Goal: Complete application form

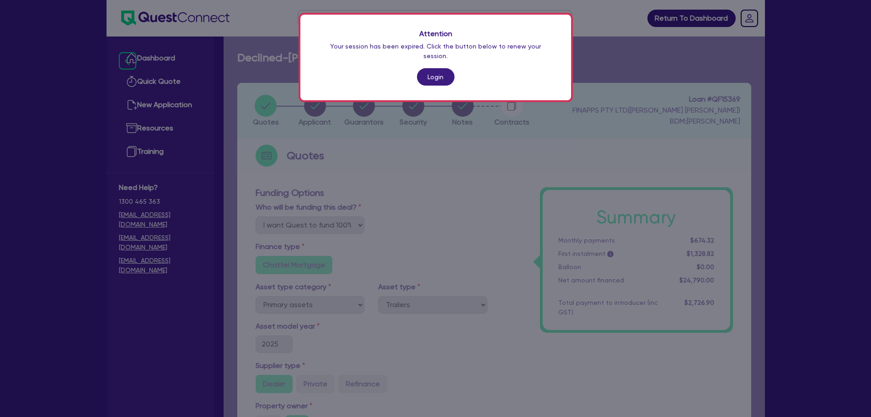
select select "Quest Finance - Own Book"
select select "PRIMARY_ASSETS"
select select "TRAILERS"
click at [437, 68] on link "Login" at bounding box center [436, 76] width 38 height 17
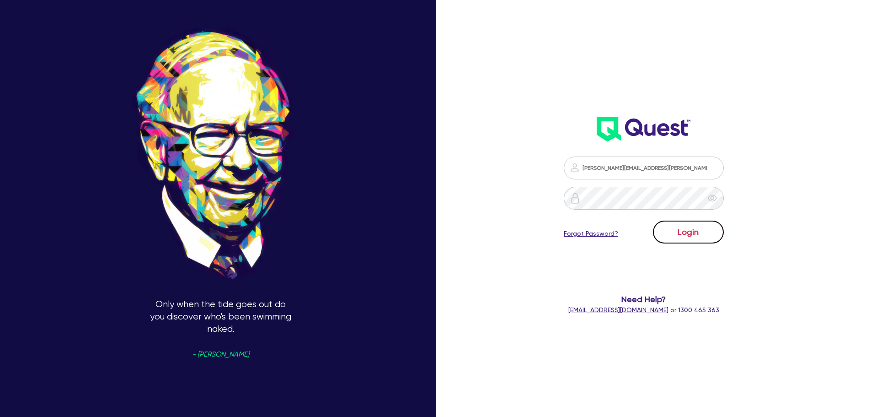
click at [701, 230] on button "Login" at bounding box center [688, 231] width 71 height 23
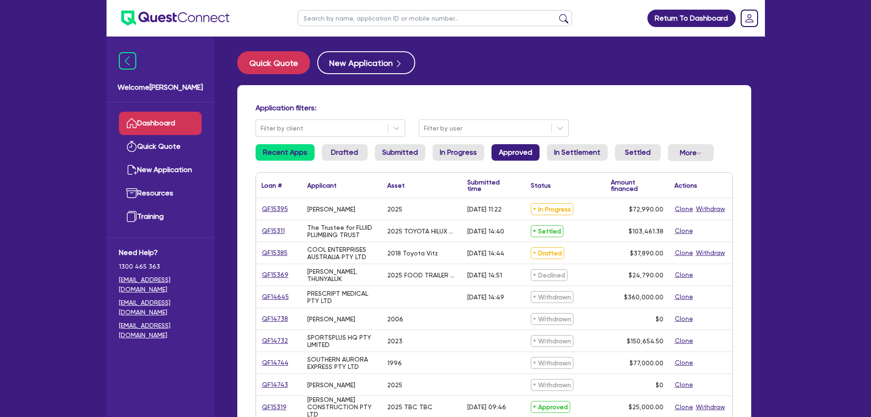
click at [502, 157] on link "Approved" at bounding box center [516, 152] width 48 height 16
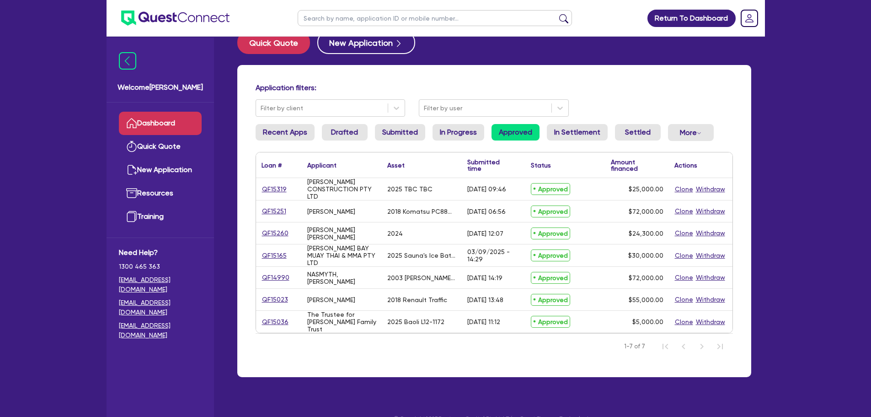
scroll to position [37, 0]
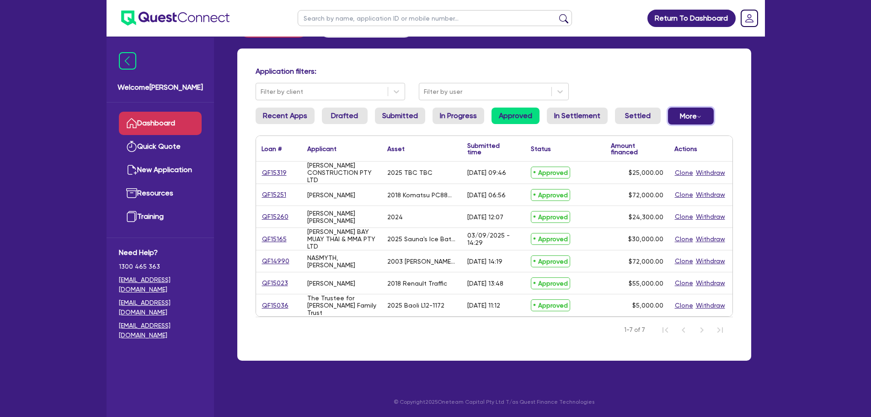
click at [687, 116] on button "More Withdrawn Declined" at bounding box center [691, 115] width 46 height 17
click at [677, 156] on link "Declined" at bounding box center [676, 153] width 69 height 16
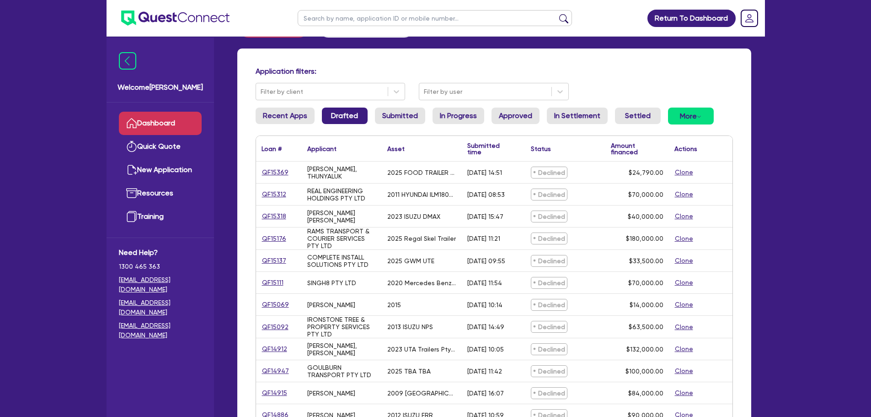
click at [328, 119] on link "Drafted" at bounding box center [345, 115] width 46 height 16
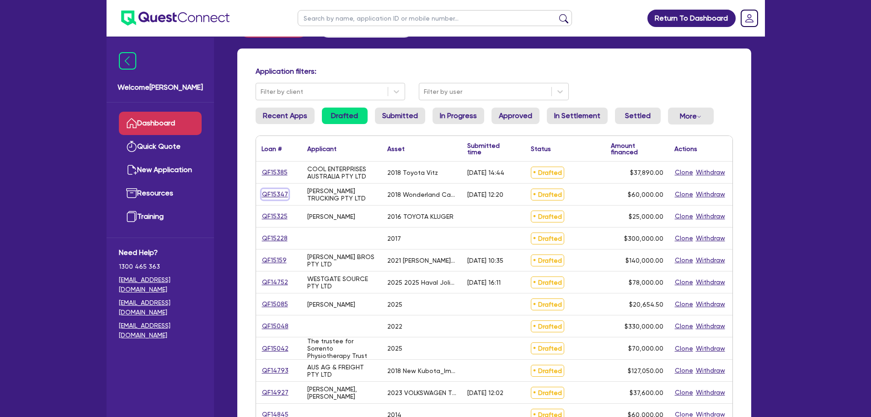
click at [279, 198] on link "QF15347" at bounding box center [275, 194] width 27 height 11
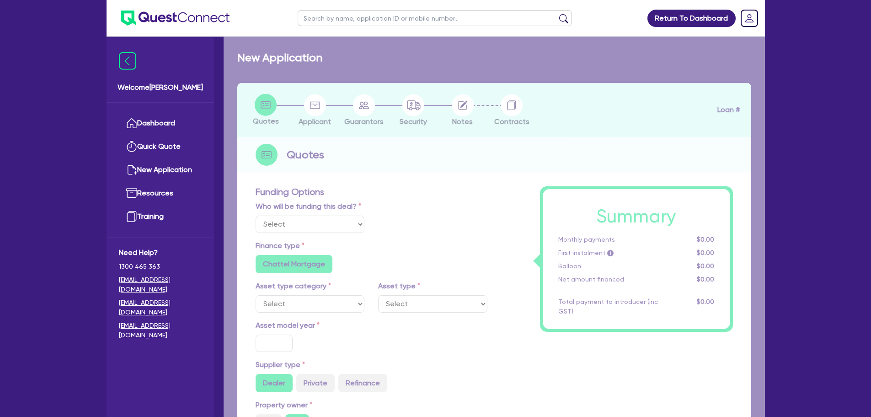
select select "Quest Finance - Own Book"
select select "SECONDARY_ASSETS"
type input "2018"
radio input "false"
radio input "true"
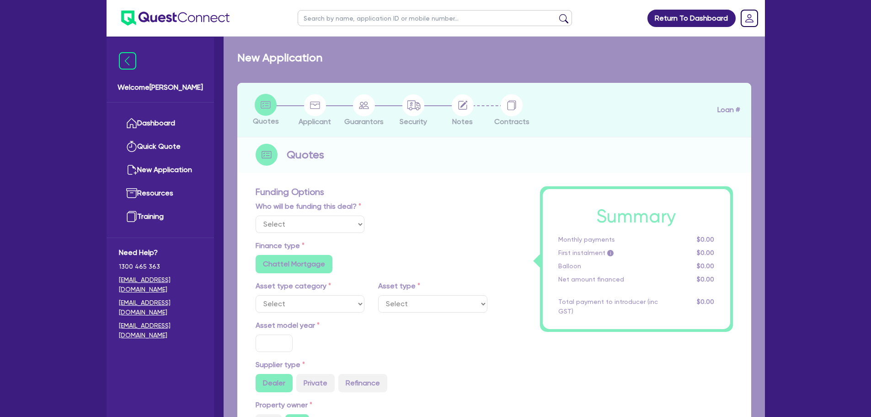
type input "60,000"
type input "30"
type input "18,000"
type input "8"
type input "4,800"
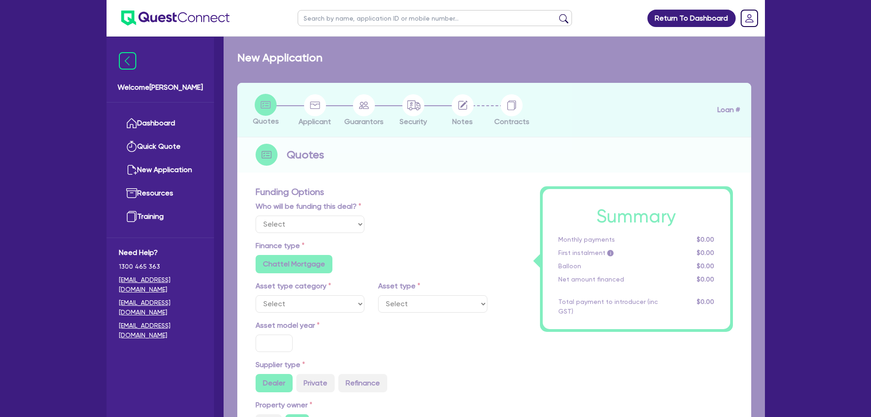
type input "17"
type input "900"
select select "OTHER"
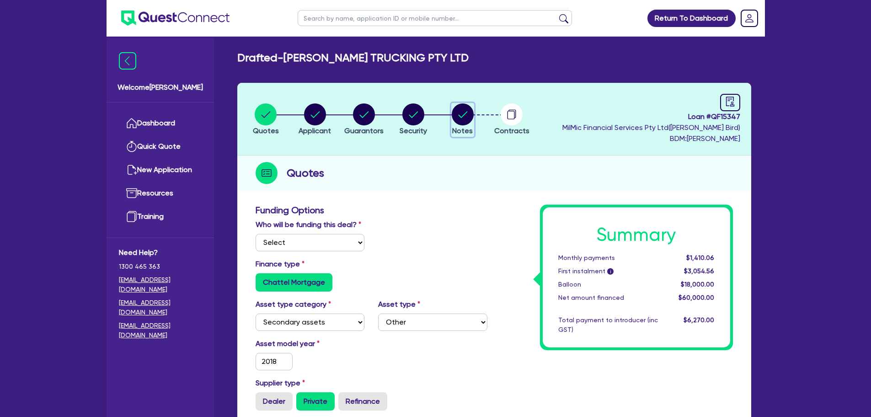
click at [456, 117] on circle "button" at bounding box center [463, 114] width 22 height 22
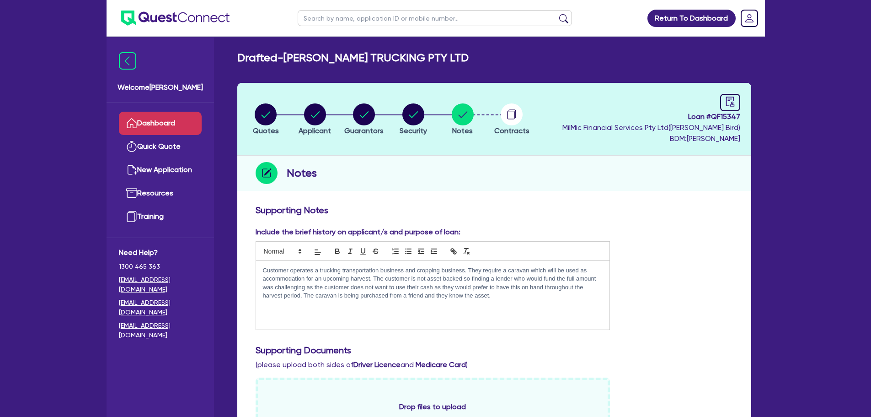
click at [175, 121] on link "Dashboard" at bounding box center [160, 123] width 83 height 23
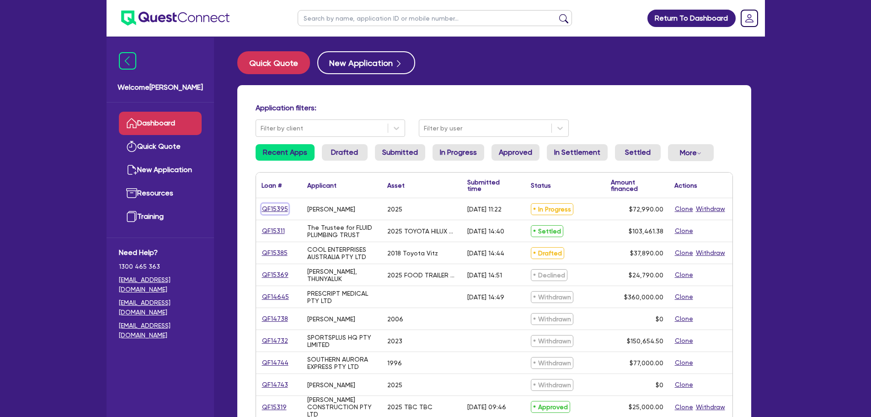
click at [279, 211] on link "QF15395" at bounding box center [275, 209] width 27 height 11
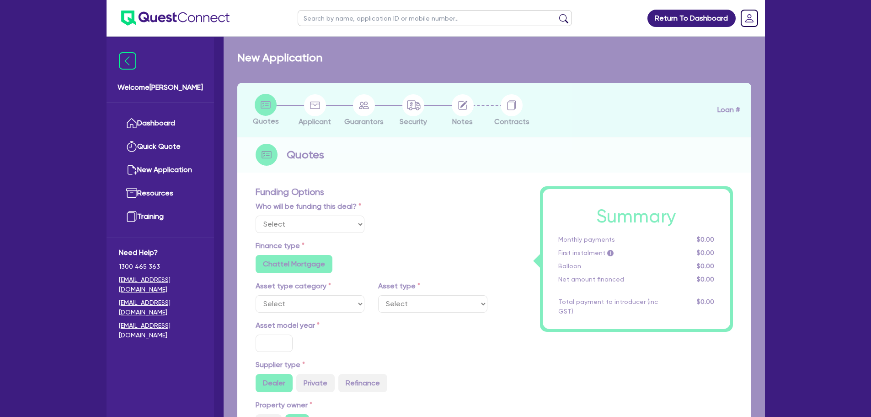
select select "Quest Finance - Own Book"
select select "CARS_AND_LIGHT_TRUCKS"
type input "2025"
type input "72,990"
type input "30"
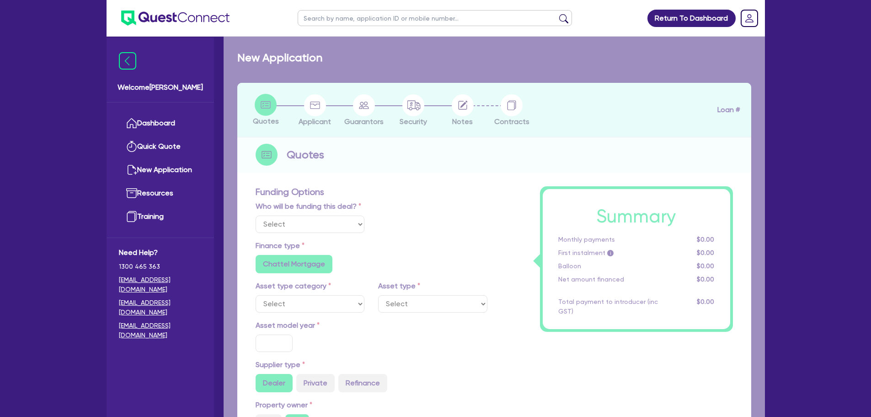
type input "21,897"
type input "17.99"
select select "PASSENGER_VEHICLES"
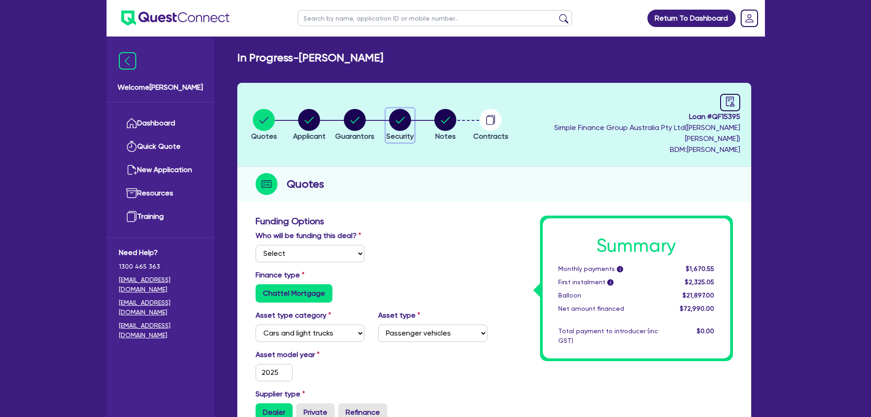
click at [411, 120] on circle "button" at bounding box center [400, 120] width 22 height 22
select select "CARS_AND_LIGHT_TRUCKS"
select select "PASSENGER_VEHICLES"
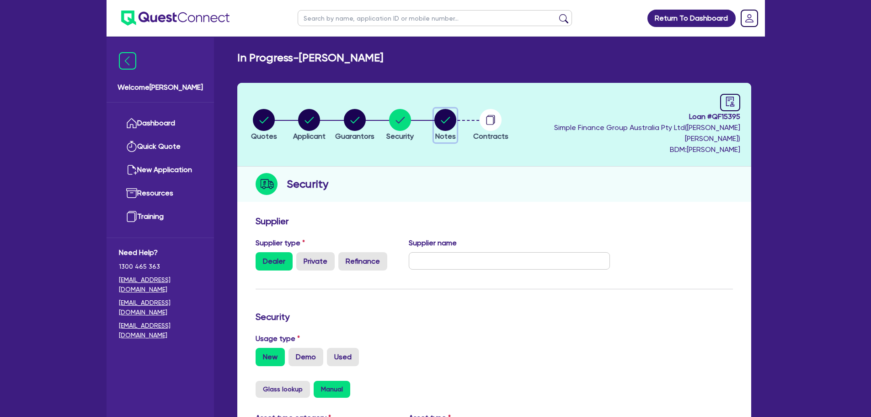
click at [456, 115] on circle "button" at bounding box center [446, 120] width 22 height 22
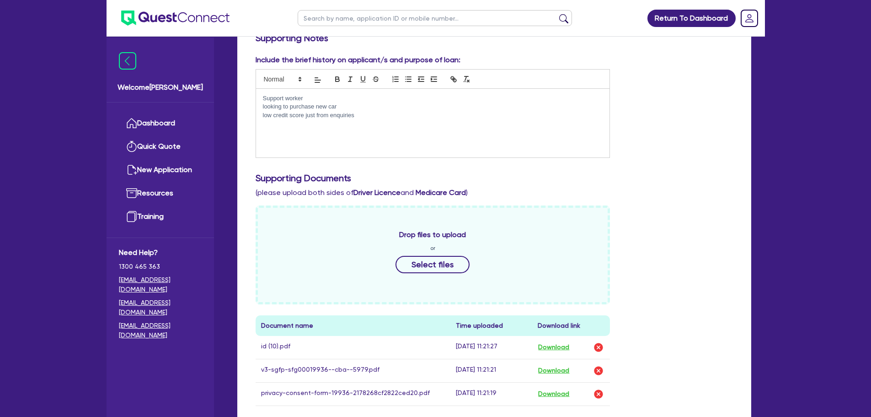
scroll to position [320, 0]
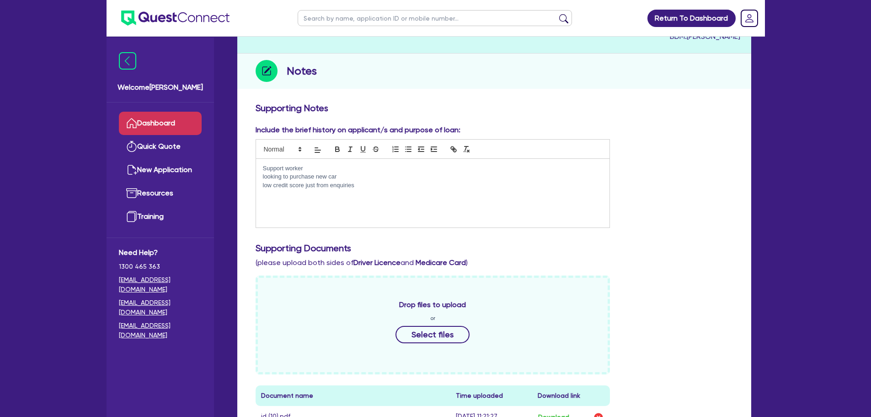
click at [142, 124] on link "Dashboard" at bounding box center [160, 123] width 83 height 23
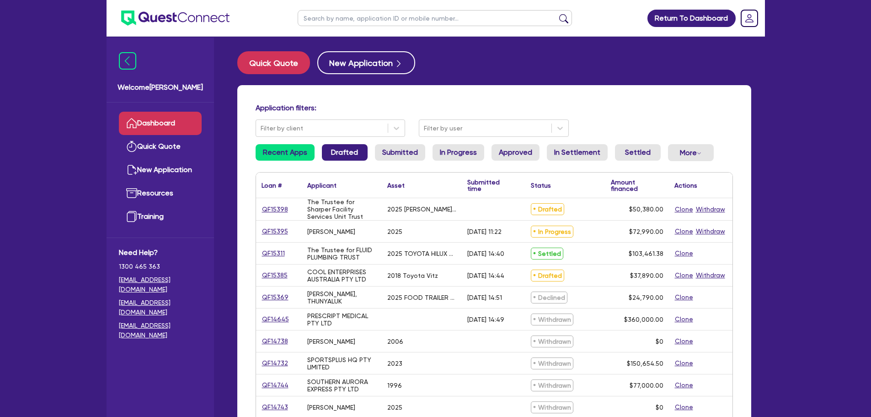
click at [354, 148] on link "Drafted" at bounding box center [345, 152] width 46 height 16
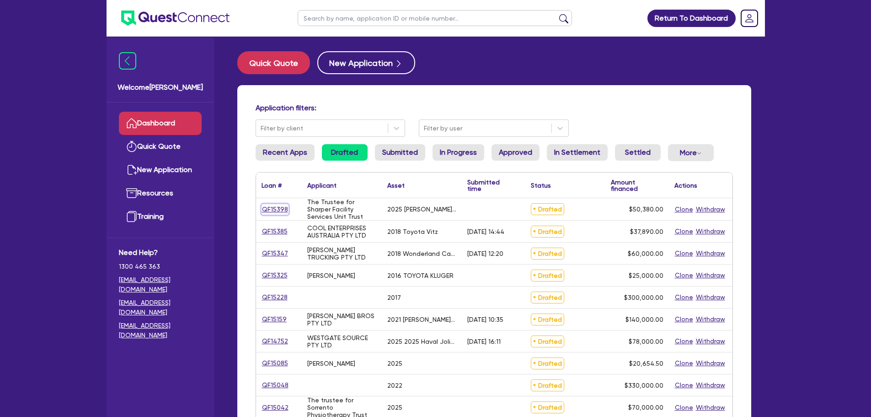
click at [265, 208] on link "QF15398" at bounding box center [275, 209] width 27 height 11
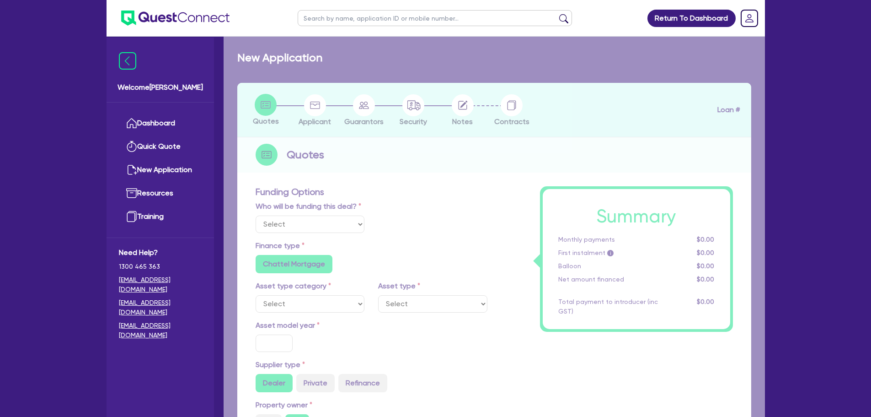
select select "Quest Finance - Own Book"
select select "SECONDARY_ASSETS"
type input "2025"
type input "50,380"
type input "10"
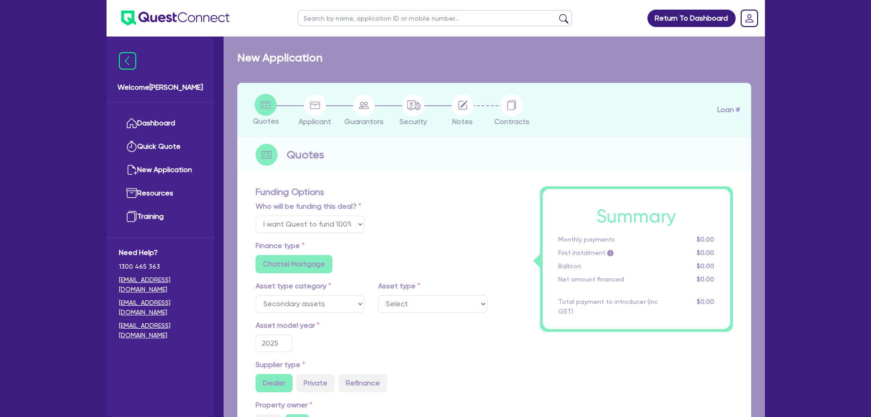
type input "5,038"
type input "17.95"
type input "900"
select select "OTHER"
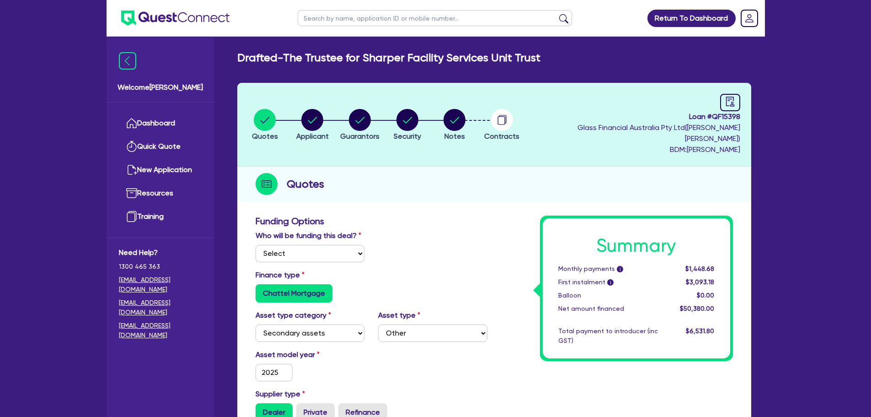
click at [450, 109] on li "Notes" at bounding box center [455, 124] width 48 height 32
click at [448, 113] on li "Notes" at bounding box center [455, 124] width 48 height 32
click at [457, 112] on circle "button" at bounding box center [455, 120] width 22 height 22
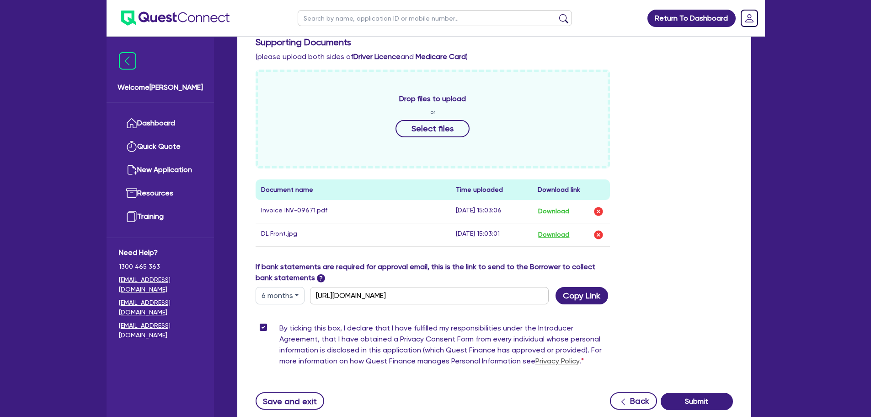
scroll to position [320, 0]
click at [550, 204] on button "Download" at bounding box center [554, 210] width 32 height 12
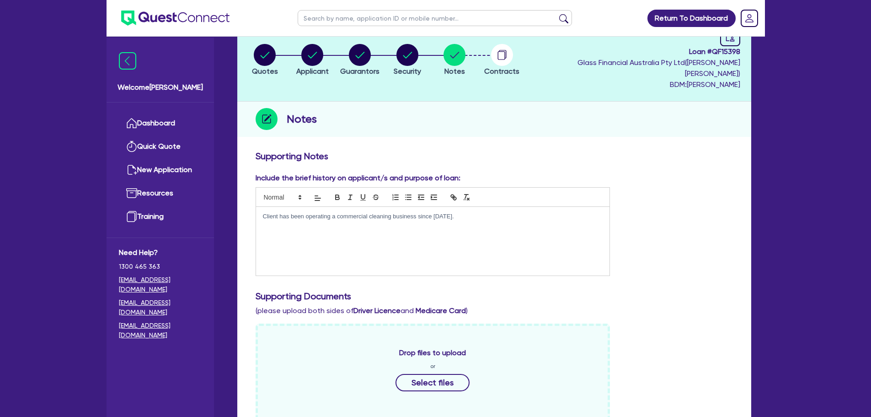
scroll to position [0, 0]
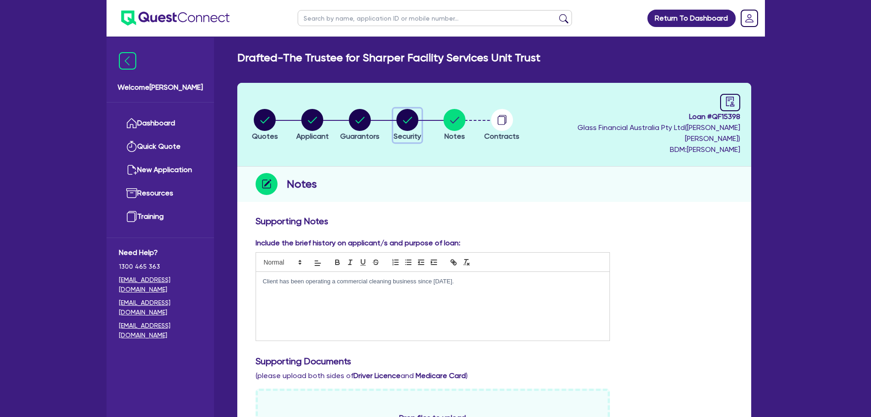
click at [413, 112] on circle "button" at bounding box center [408, 120] width 22 height 22
select select "SECONDARY_ASSETS"
select select "OTHER"
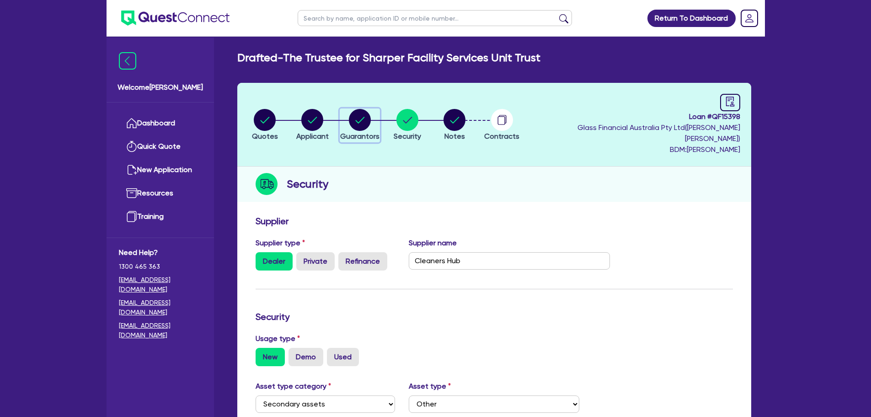
click at [368, 124] on circle "button" at bounding box center [360, 120] width 22 height 22
select select "MR"
select select "VIC"
select select "SINGLE"
select select "CASH"
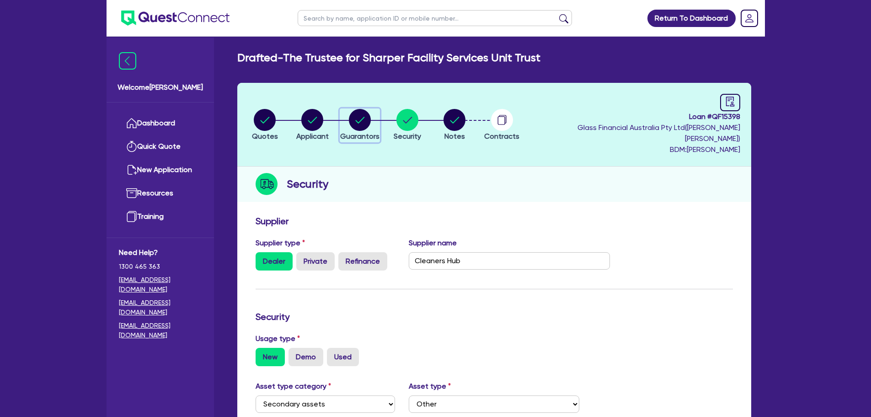
select select "VEHICLE"
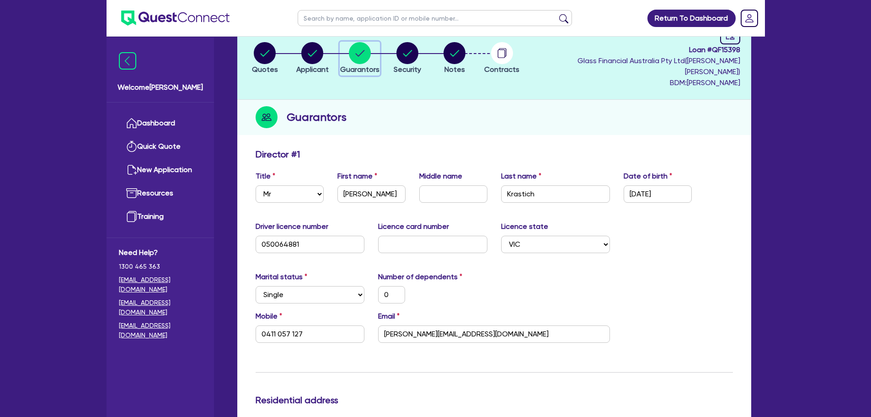
scroll to position [46, 0]
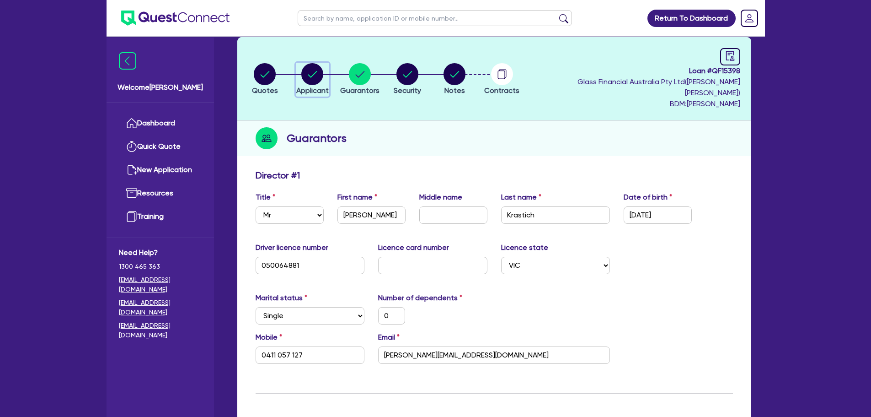
click at [313, 71] on icon "button" at bounding box center [312, 74] width 9 height 6
select select "TRUST"
select select "COMPANY"
select select "ADMINISTRATIVE_SUPPORT"
select select "DOMESTIC_COMMERCIAL_CLEANING"
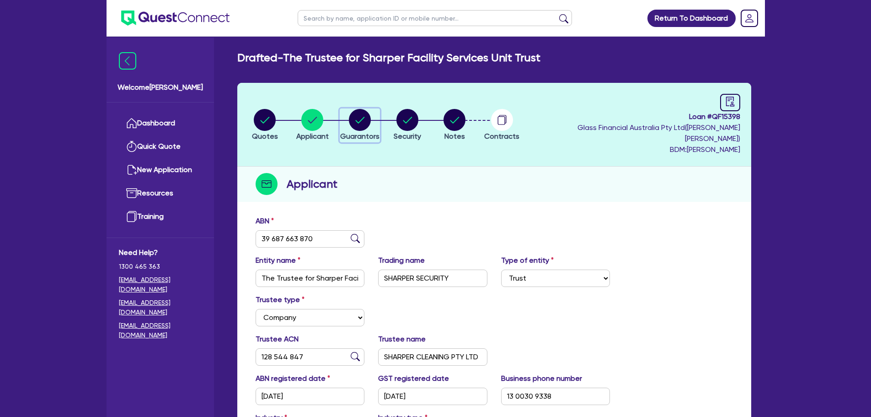
click at [371, 113] on circle "button" at bounding box center [360, 120] width 22 height 22
select select "MR"
select select "VIC"
select select "SINGLE"
select select "CASH"
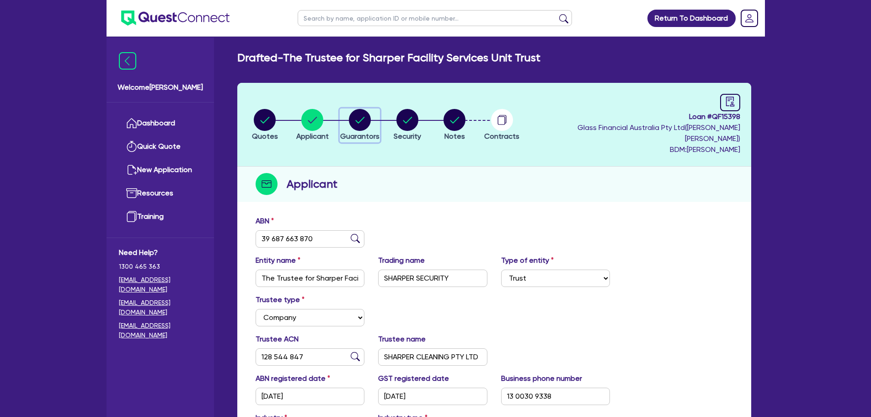
select select "VEHICLE"
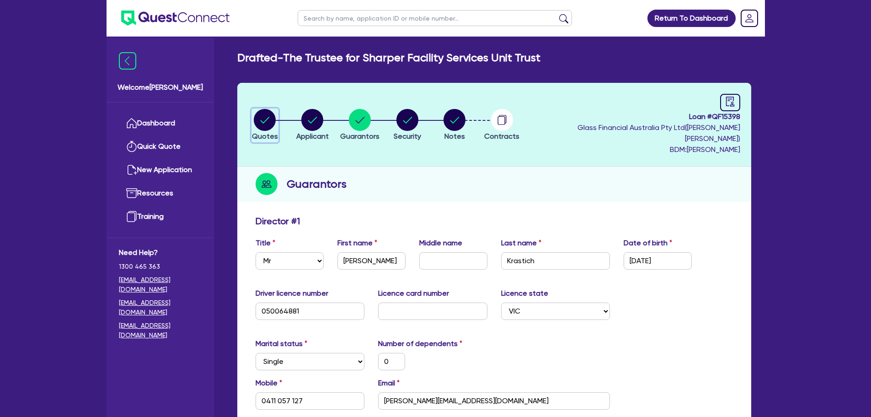
click at [266, 109] on circle "button" at bounding box center [265, 120] width 22 height 22
select select "Quest Finance - Own Book"
select select "SECONDARY_ASSETS"
select select "OTHER"
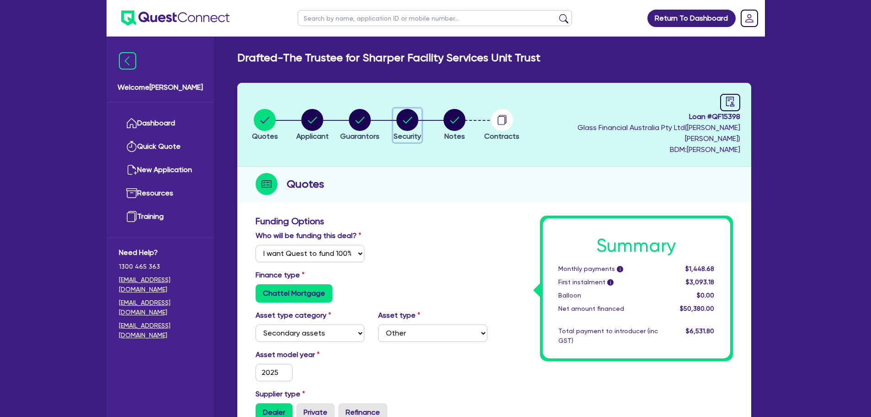
click at [418, 117] on circle "button" at bounding box center [408, 120] width 22 height 22
select select "SECONDARY_ASSETS"
select select "OTHER"
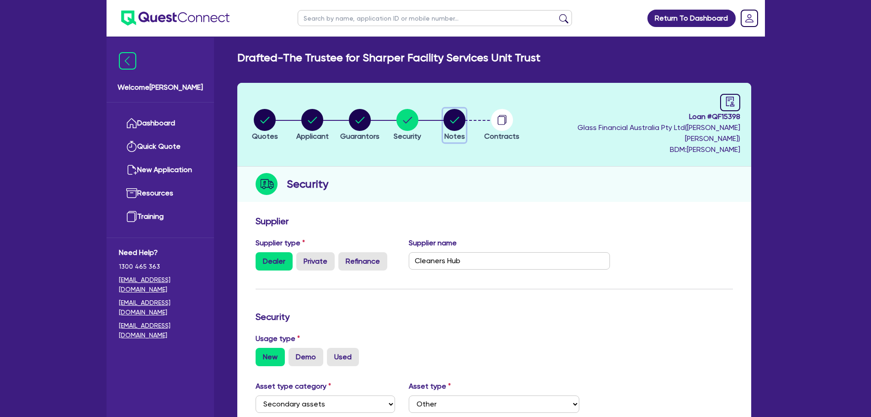
click at [464, 113] on circle "button" at bounding box center [455, 120] width 22 height 22
